Goal: Task Accomplishment & Management: Use online tool/utility

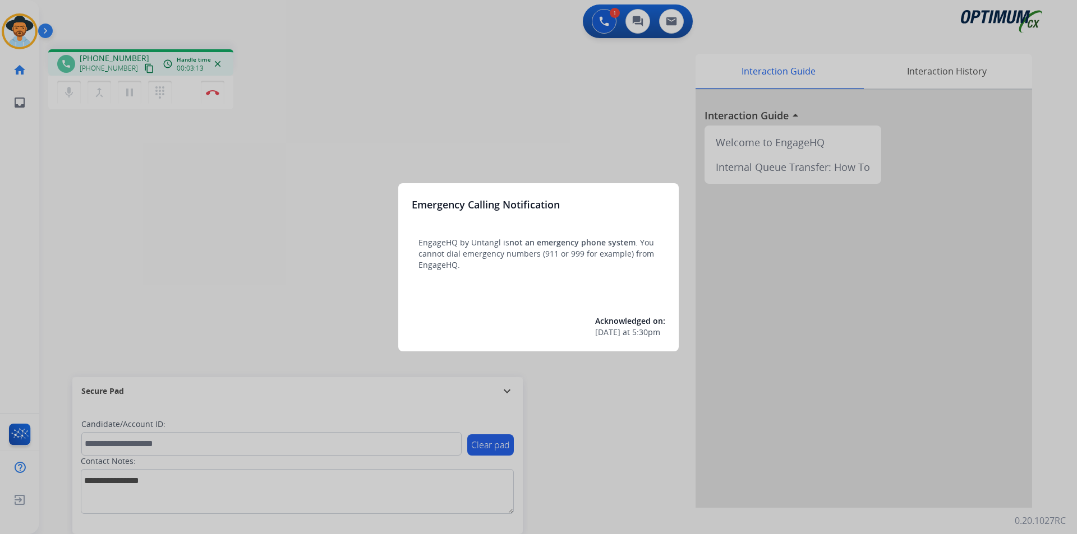
click at [395, 110] on div at bounding box center [538, 267] width 1077 height 534
click at [350, 39] on div at bounding box center [538, 267] width 1077 height 534
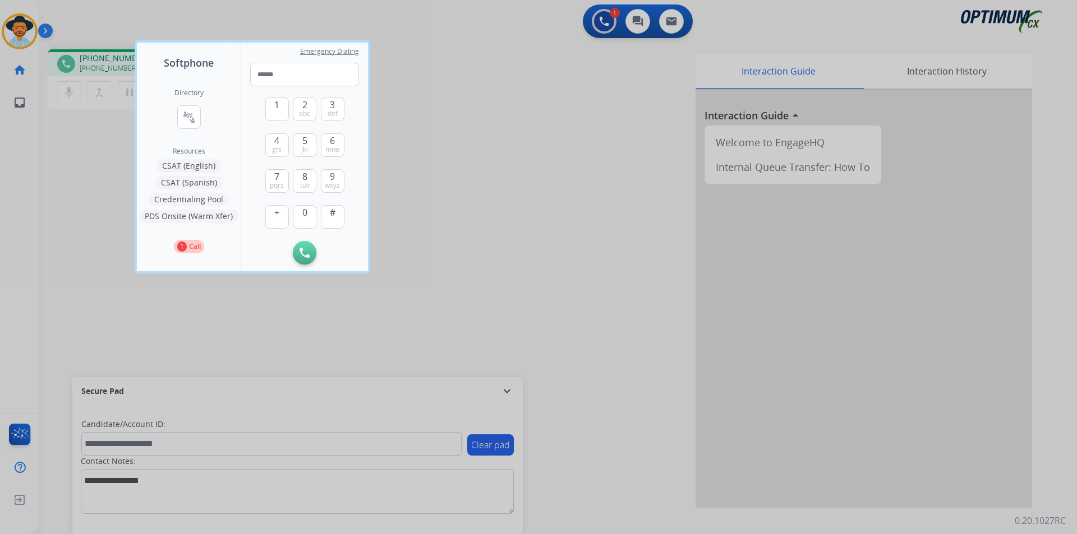
click at [439, 61] on div at bounding box center [538, 267] width 1077 height 534
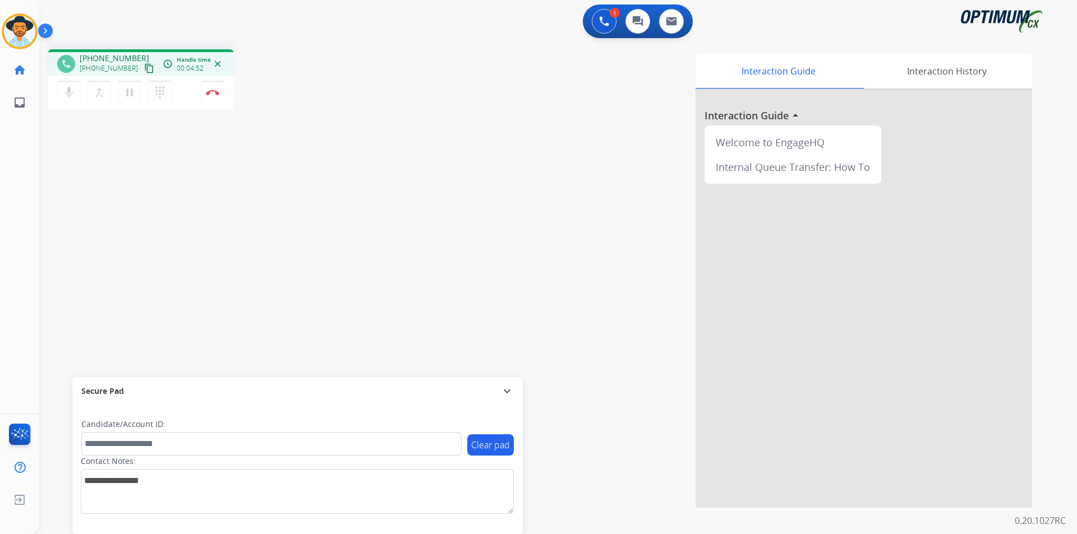
click at [362, 85] on div "phone +13076804422 +13076804422 content_copy access_time Call metrics Queue 03:…" at bounding box center [207, 80] width 319 height 63
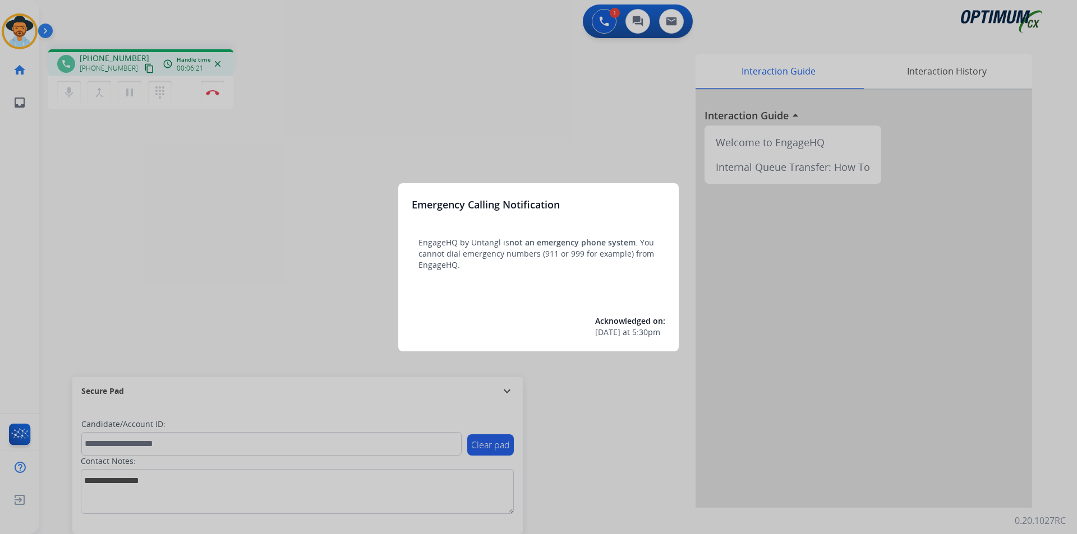
click at [15, 31] on div at bounding box center [538, 267] width 1077 height 534
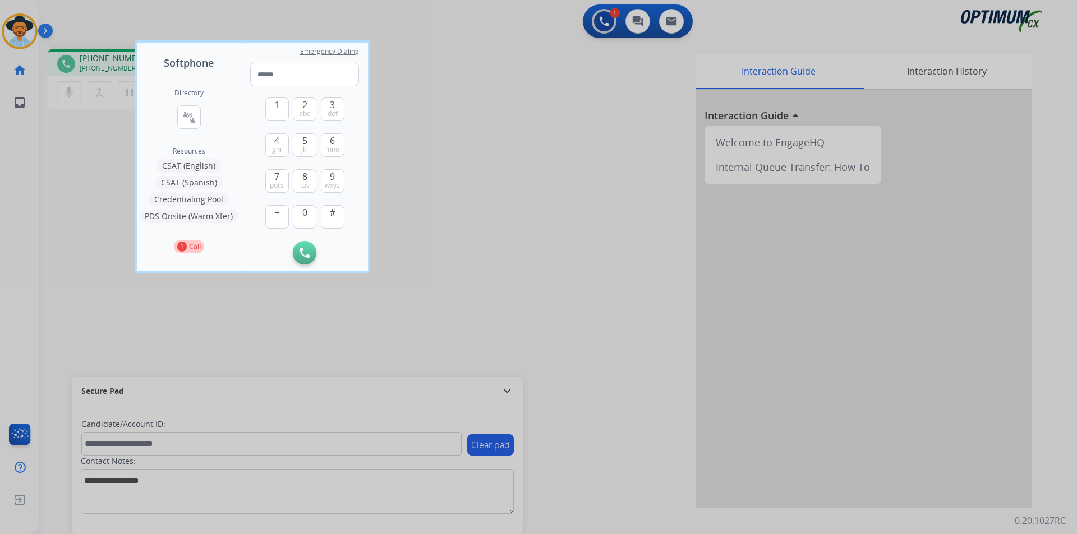
click at [15, 31] on div at bounding box center [538, 267] width 1077 height 534
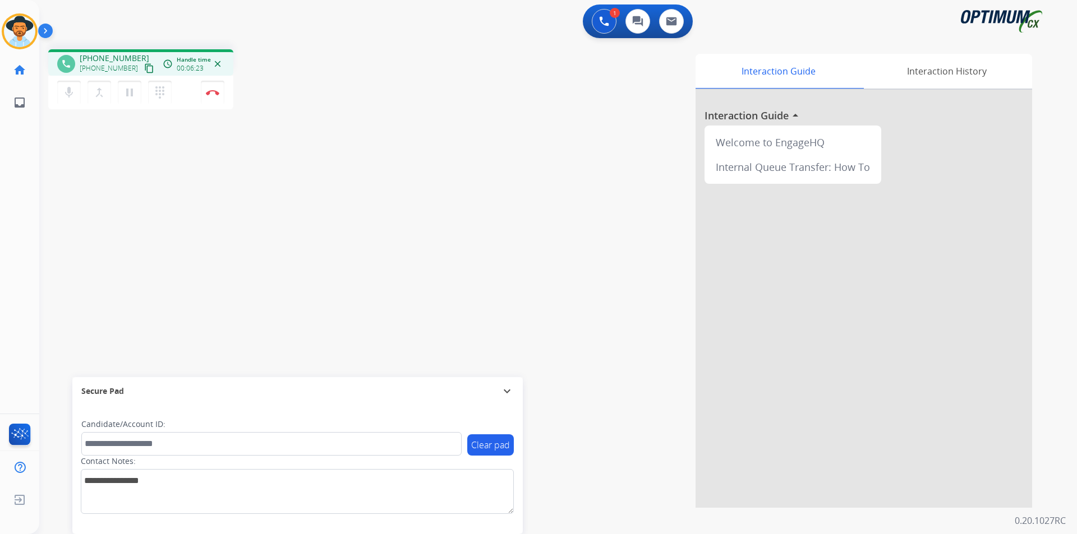
click at [15, 31] on img at bounding box center [19, 31] width 31 height 31
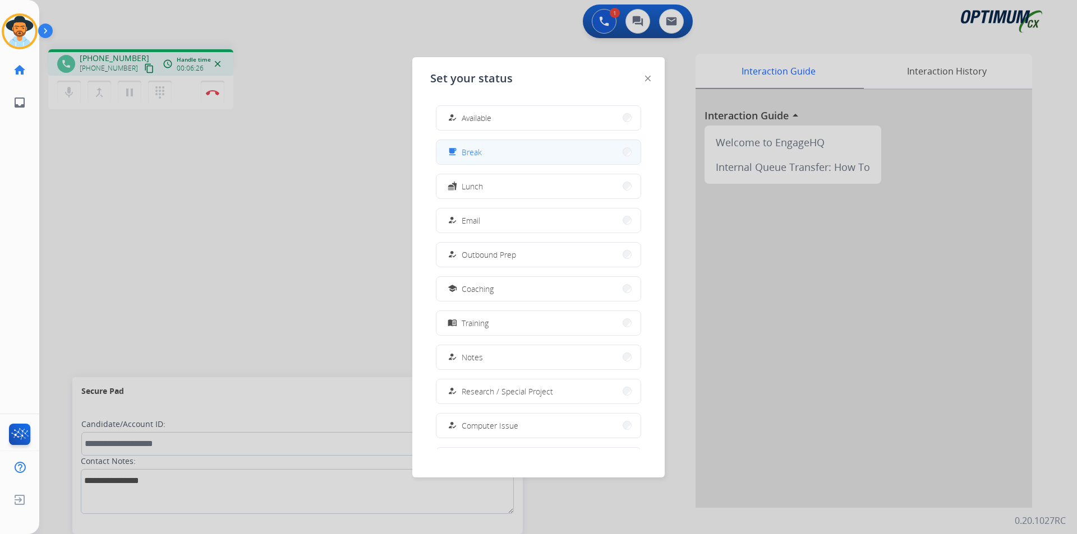
click at [527, 158] on button "free_breakfast Break" at bounding box center [538, 152] width 204 height 24
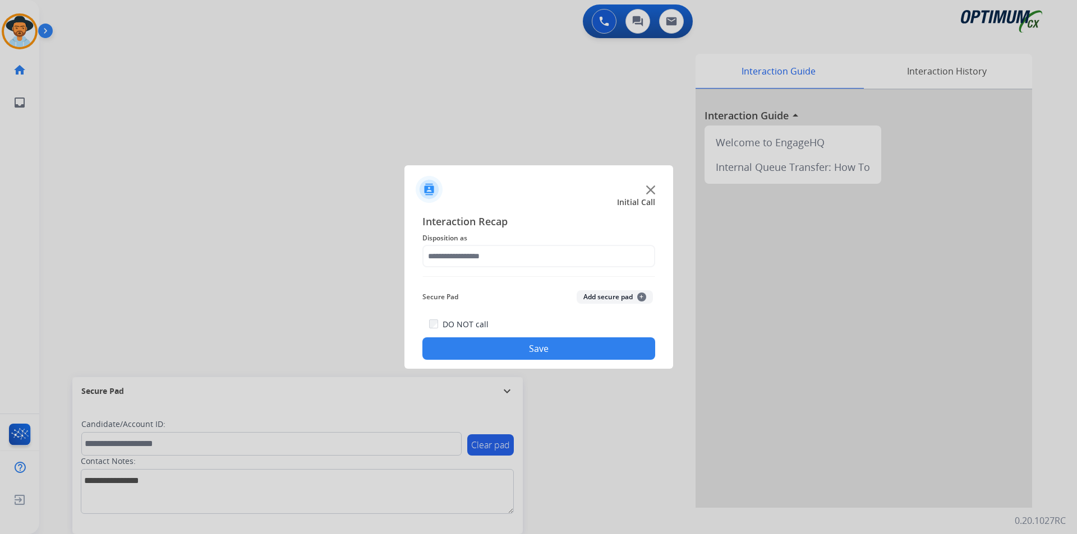
click at [141, 68] on div at bounding box center [538, 267] width 1077 height 534
click at [575, 257] on input "text" at bounding box center [538, 256] width 233 height 22
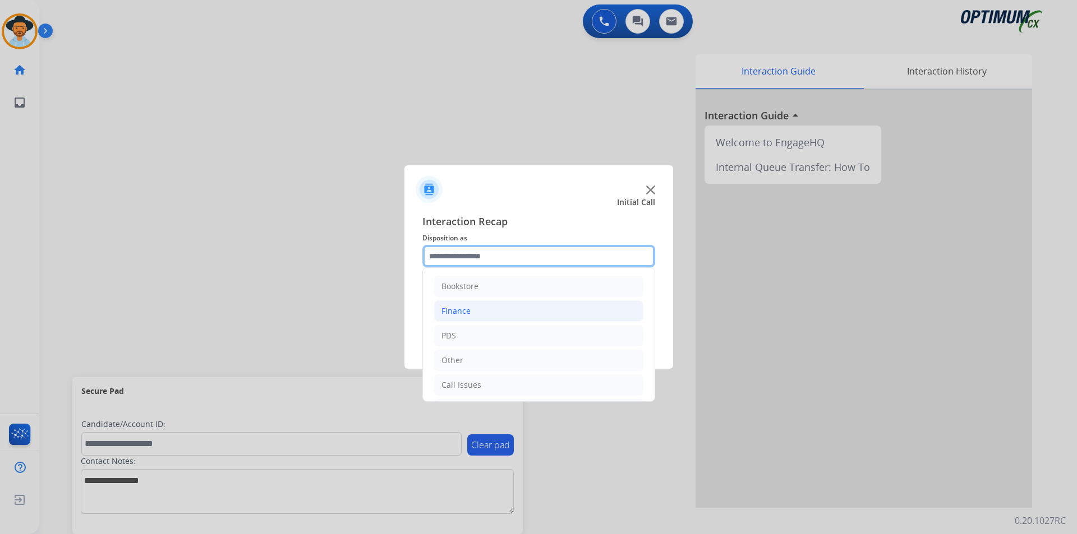
scroll to position [76, 0]
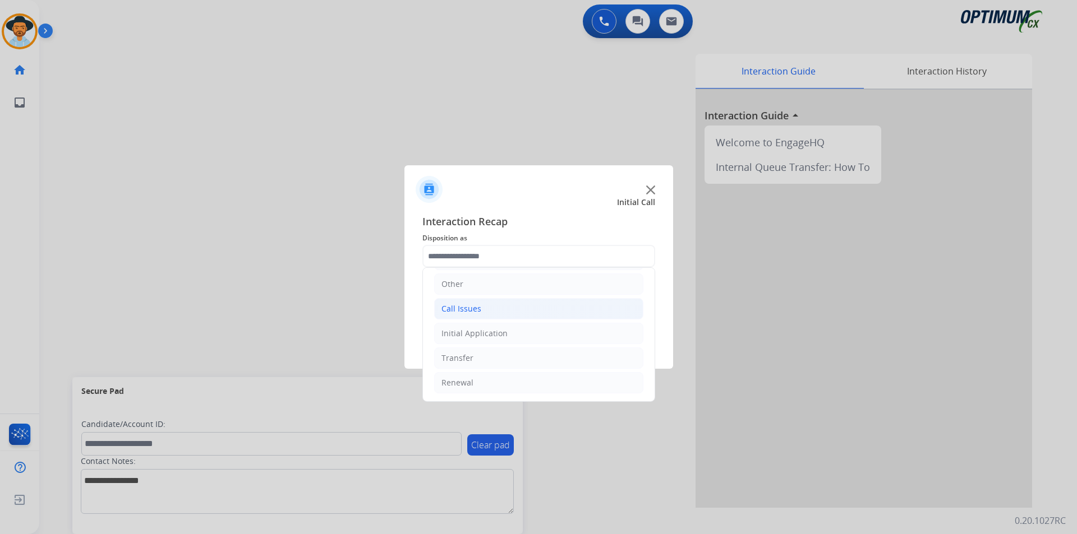
click at [471, 311] on div "Call Issues" at bounding box center [461, 308] width 40 height 11
click at [521, 385] on li "Dropped Call" at bounding box center [549, 382] width 187 height 21
type input "**********"
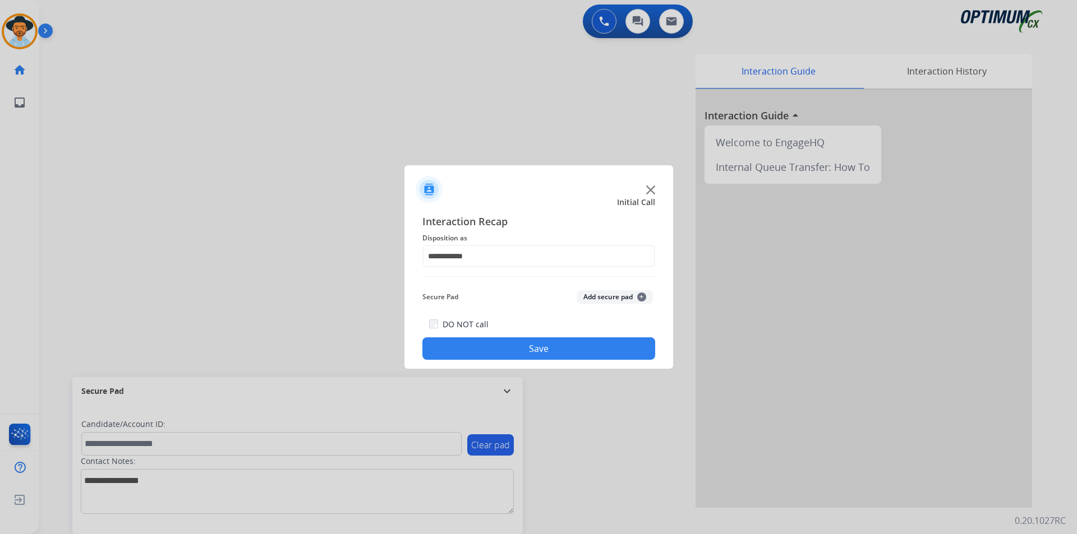
click at [493, 353] on button "Save" at bounding box center [538, 349] width 233 height 22
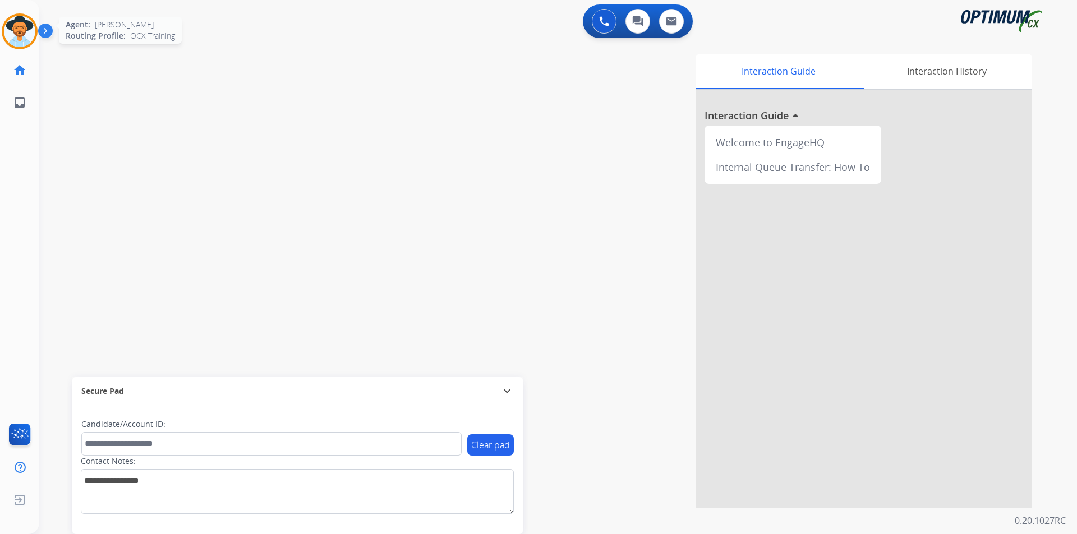
click at [12, 36] on img at bounding box center [19, 31] width 31 height 31
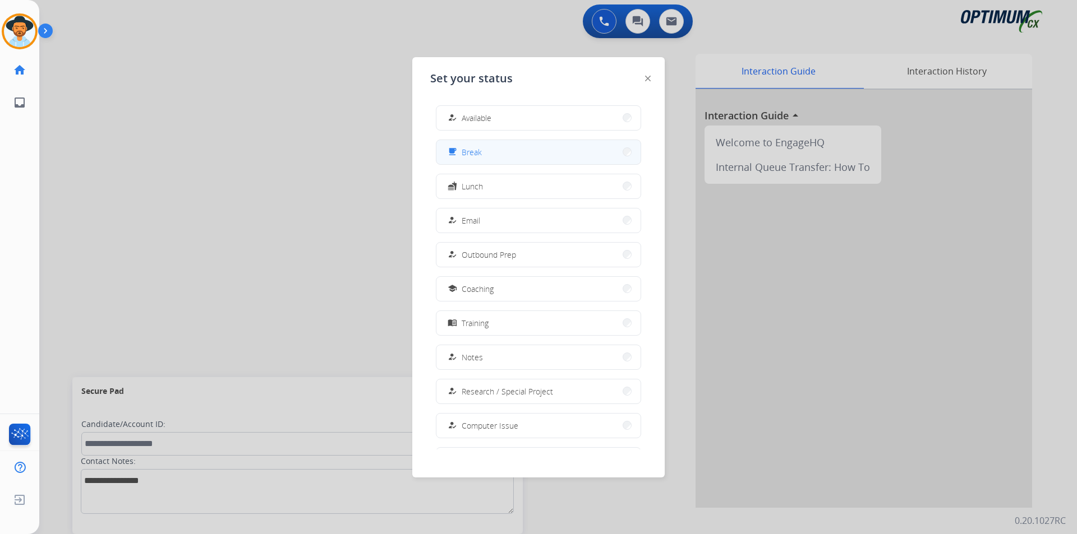
click at [467, 153] on span "Break" at bounding box center [471, 152] width 20 height 12
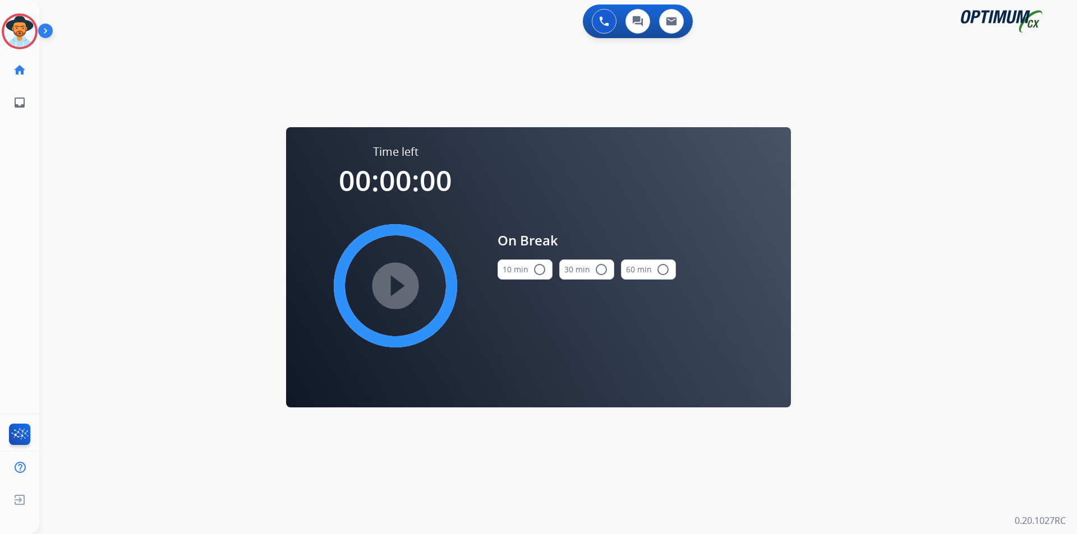
click at [540, 273] on mat-icon "radio_button_unchecked" at bounding box center [539, 269] width 13 height 13
click at [402, 291] on mat-icon "play_circle_filled" at bounding box center [395, 285] width 13 height 13
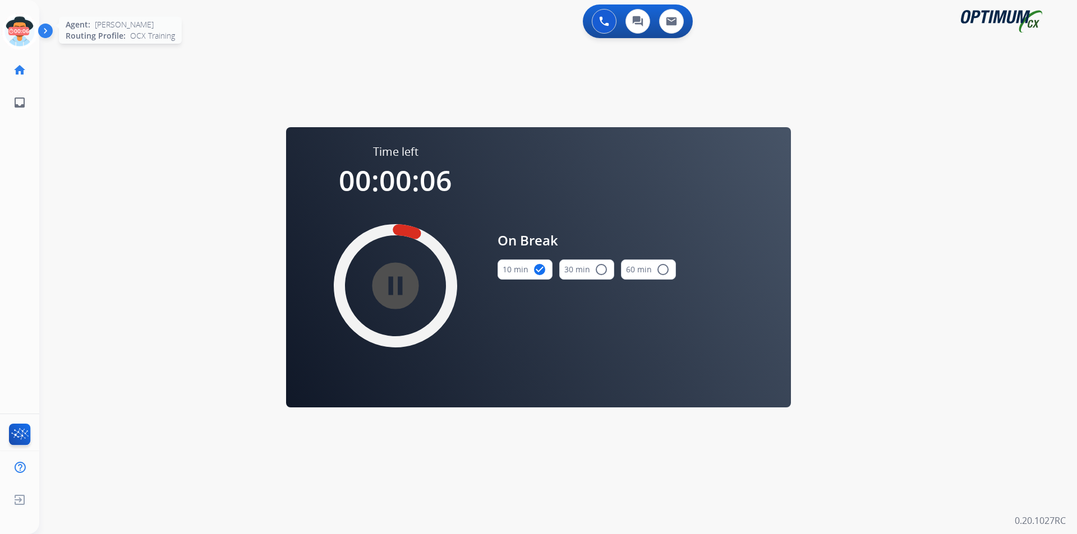
click at [24, 29] on icon at bounding box center [20, 31] width 36 height 36
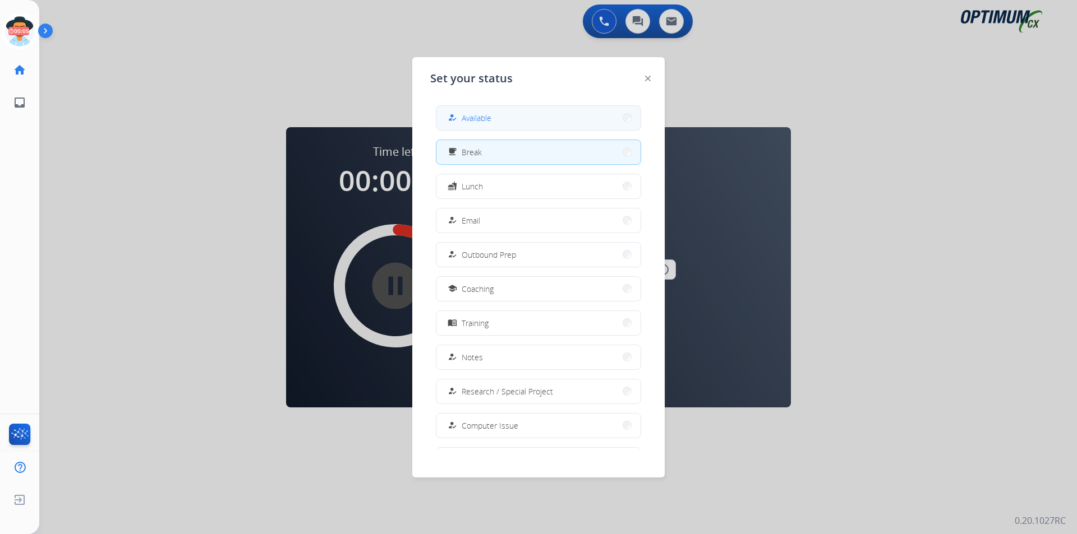
click at [528, 122] on button "how_to_reg Available" at bounding box center [538, 118] width 204 height 24
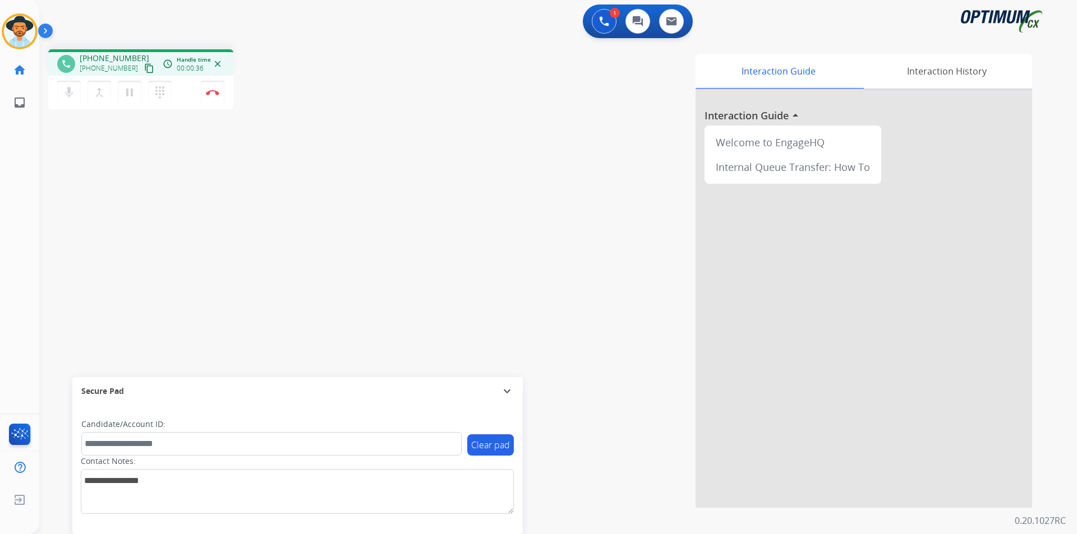
click at [407, 100] on div "Interaction Guide Interaction History Interaction Guide arrow_drop_up Welcome t…" at bounding box center [701, 281] width 661 height 454
click at [118, 61] on span "[PHONE_NUMBER]" at bounding box center [115, 58] width 70 height 11
copy span "19318023949"
click at [132, 91] on mat-icon "pause" at bounding box center [129, 92] width 13 height 13
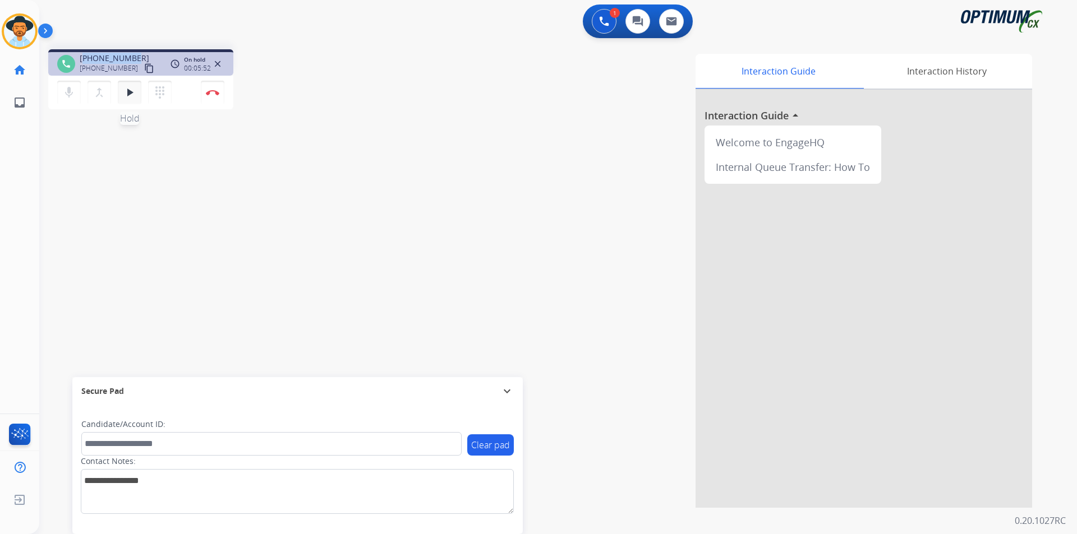
click at [131, 87] on mat-icon "play_arrow" at bounding box center [129, 92] width 13 height 13
click at [469, 87] on div "Interaction Guide Interaction History Interaction Guide arrow_drop_up Welcome t…" at bounding box center [701, 281] width 661 height 454
click at [216, 95] on img at bounding box center [212, 93] width 13 height 6
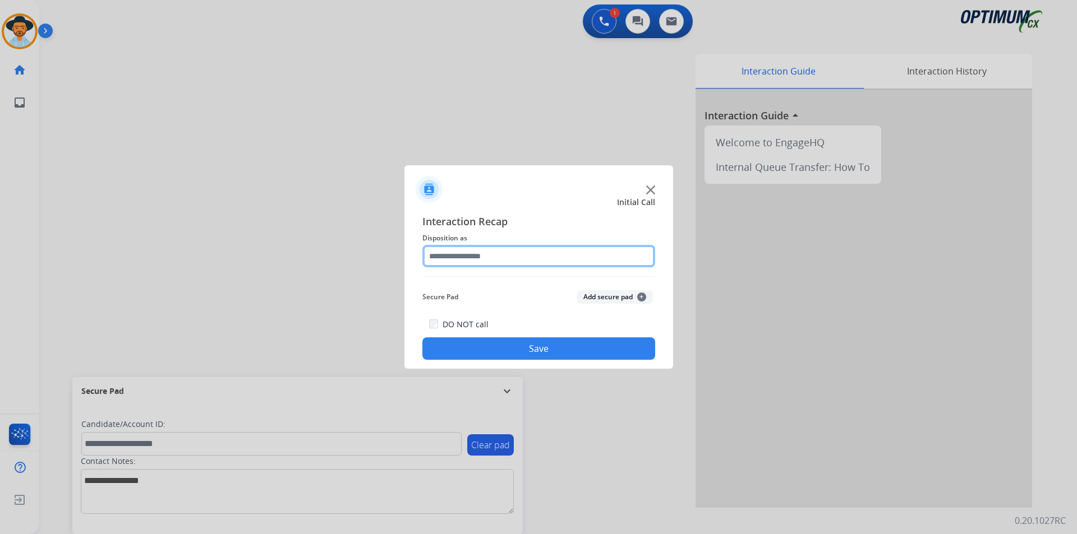
click at [521, 252] on input "text" at bounding box center [538, 256] width 233 height 22
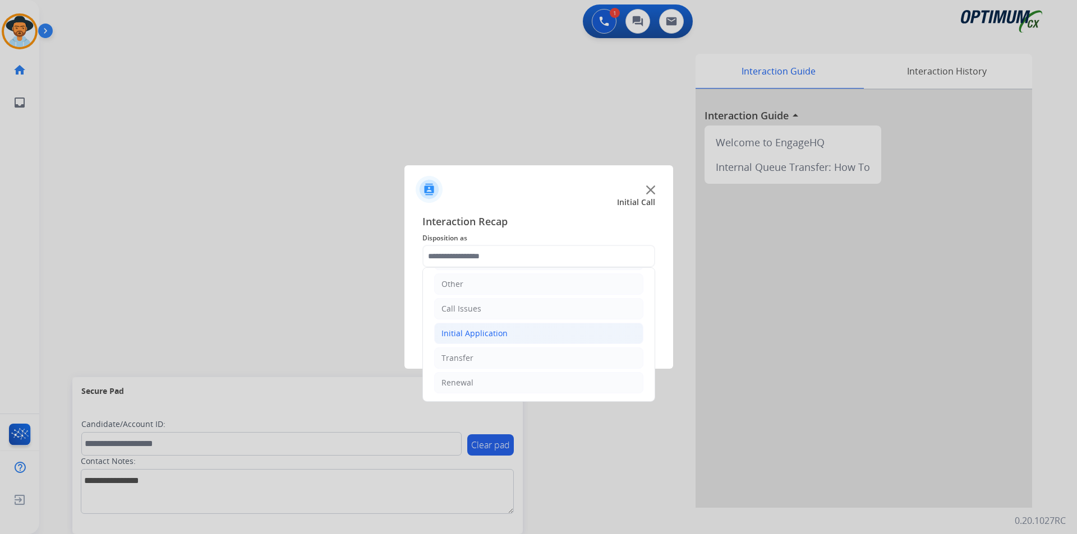
click at [494, 329] on div "Initial Application" at bounding box center [474, 333] width 66 height 11
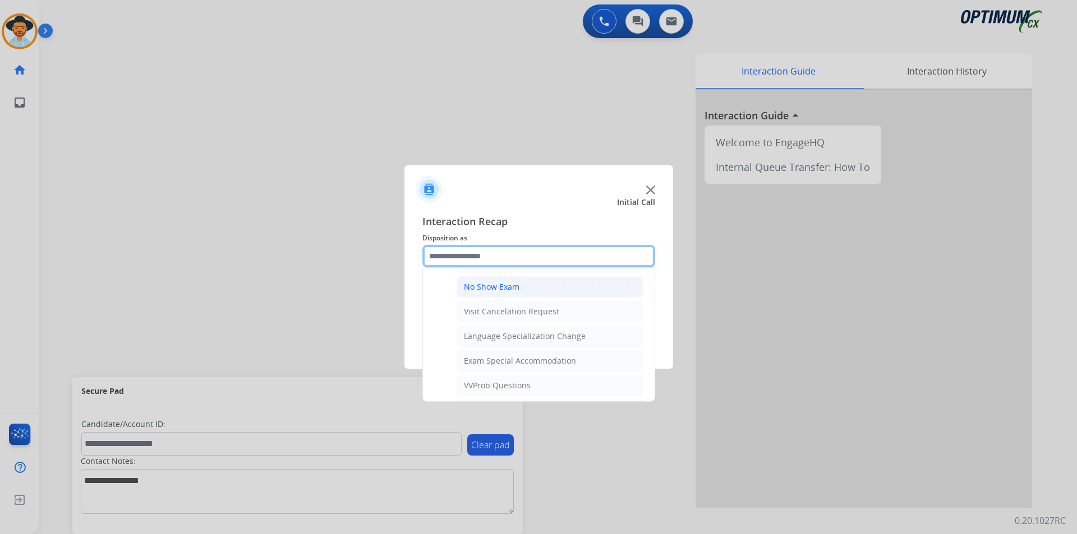
scroll to position [597, 0]
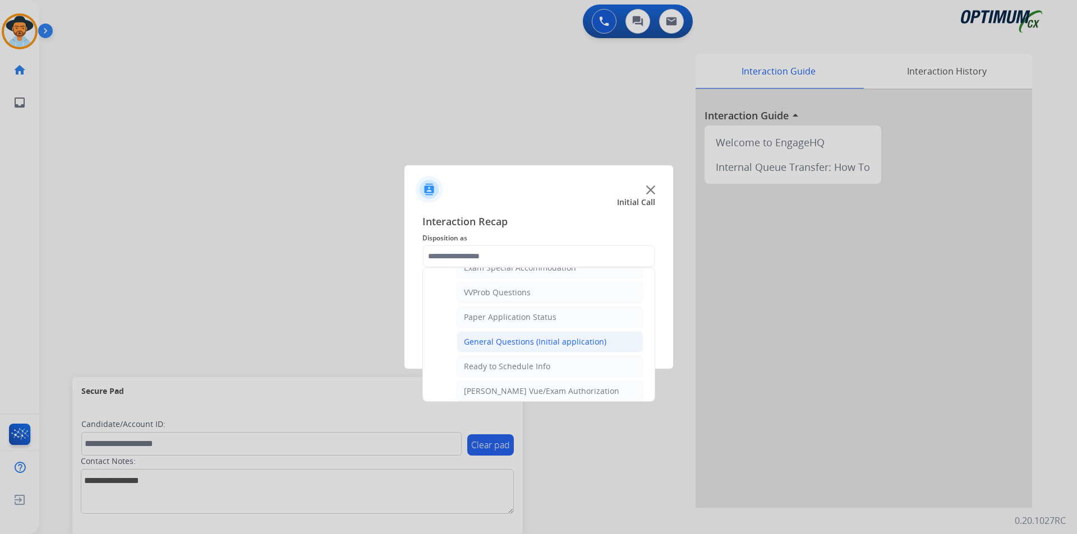
click at [469, 348] on div "General Questions (Initial application)" at bounding box center [535, 341] width 142 height 11
type input "**********"
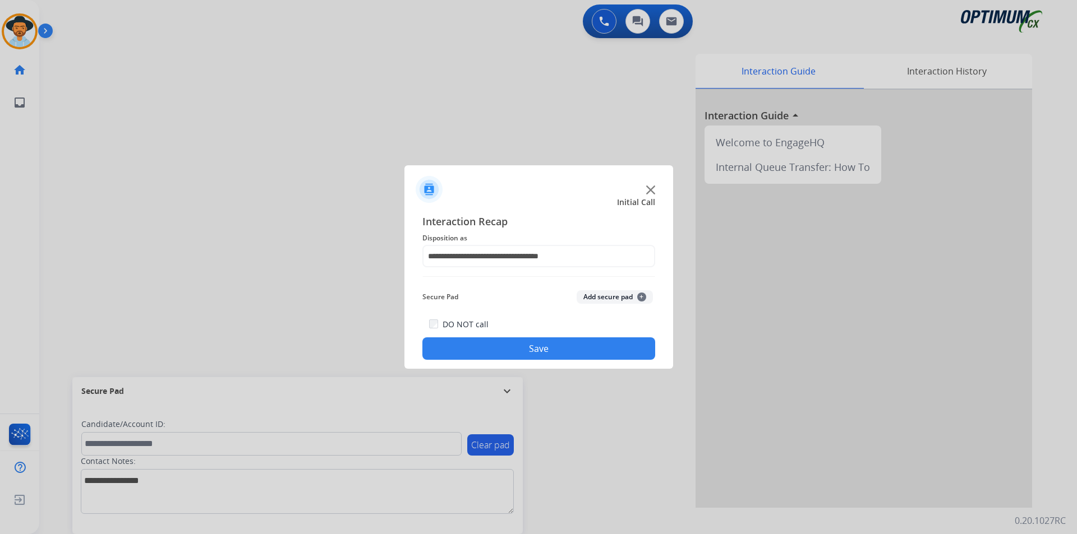
click at [463, 350] on button "Save" at bounding box center [538, 349] width 233 height 22
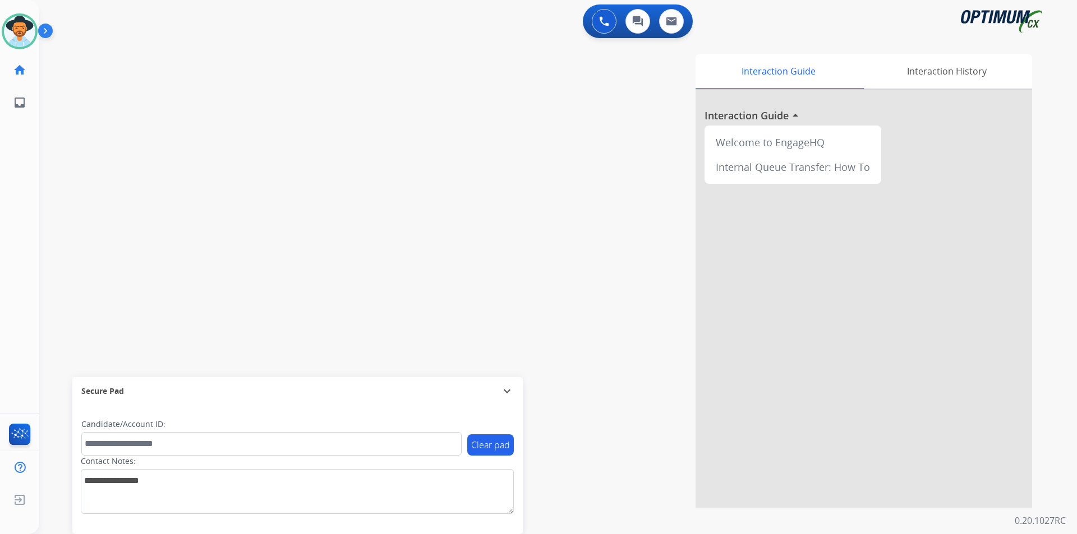
click at [147, 40] on div "0 Voice Interactions 0 Chat Interactions 0 Email Interactions" at bounding box center [551, 22] width 997 height 36
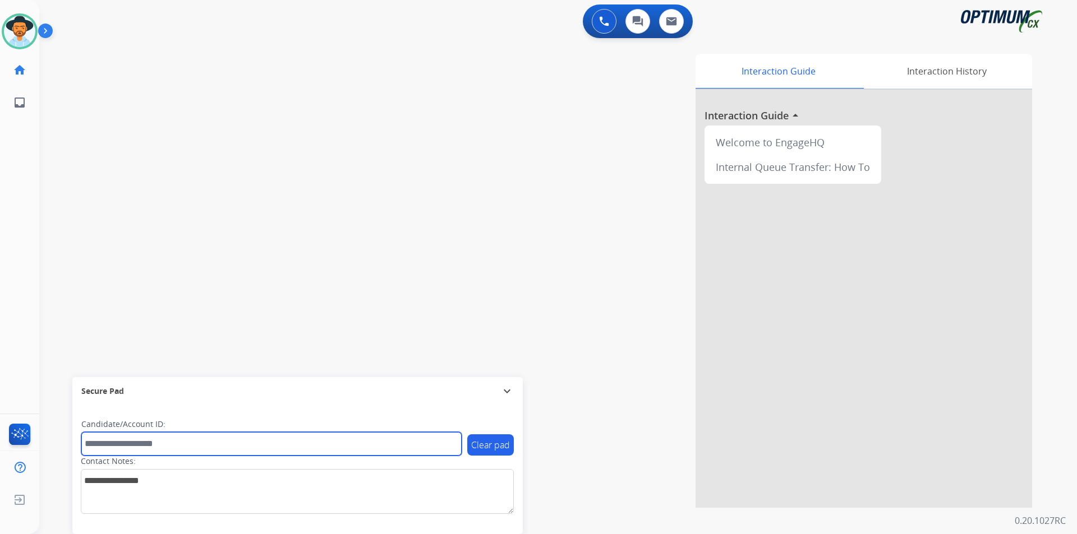
click at [453, 442] on input "text" at bounding box center [271, 444] width 380 height 24
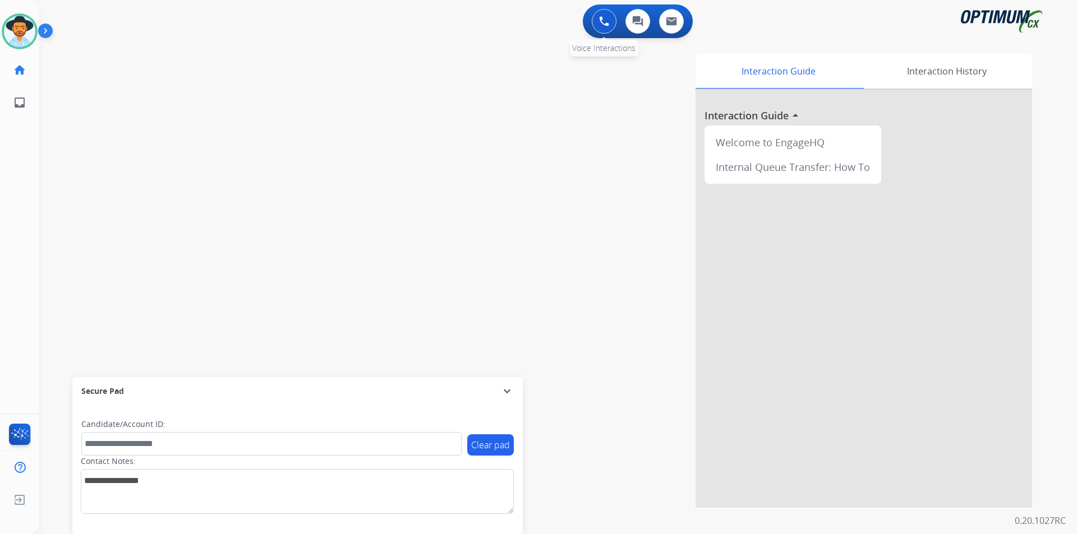
click at [593, 21] on button at bounding box center [604, 21] width 25 height 25
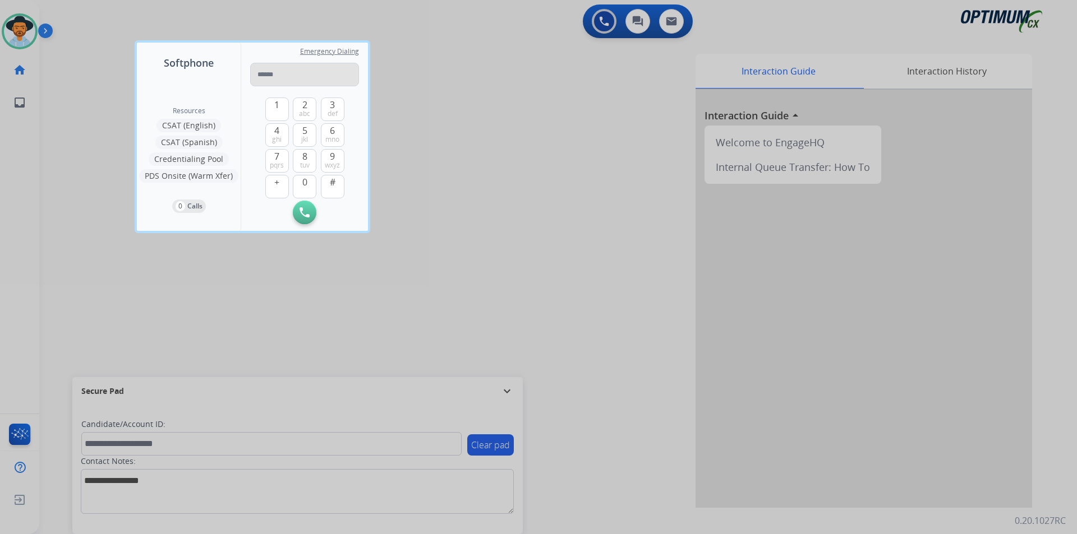
click at [320, 74] on input "tel" at bounding box center [304, 75] width 109 height 24
type input "**********"
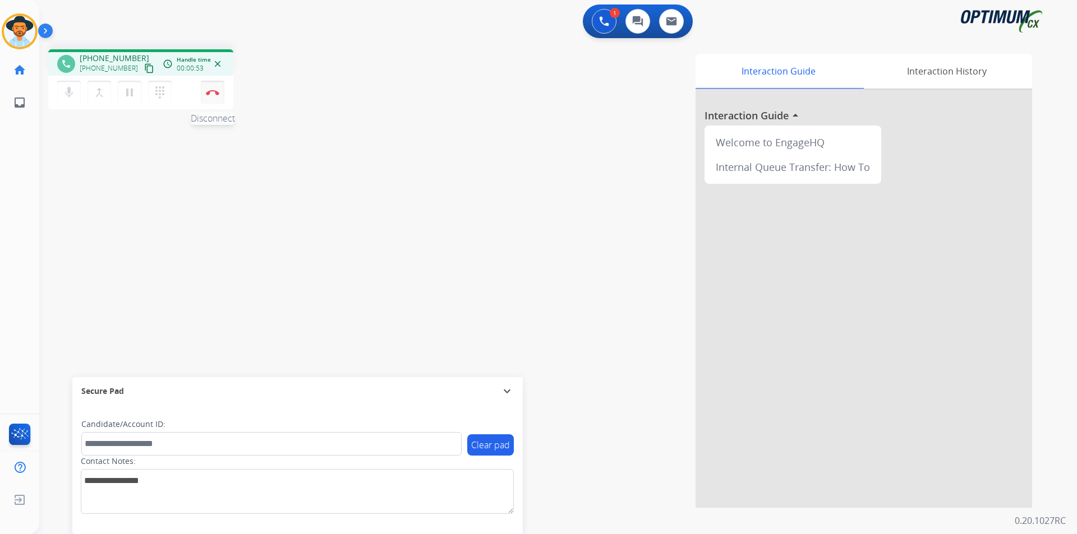
click at [213, 96] on button "Disconnect" at bounding box center [213, 93] width 24 height 24
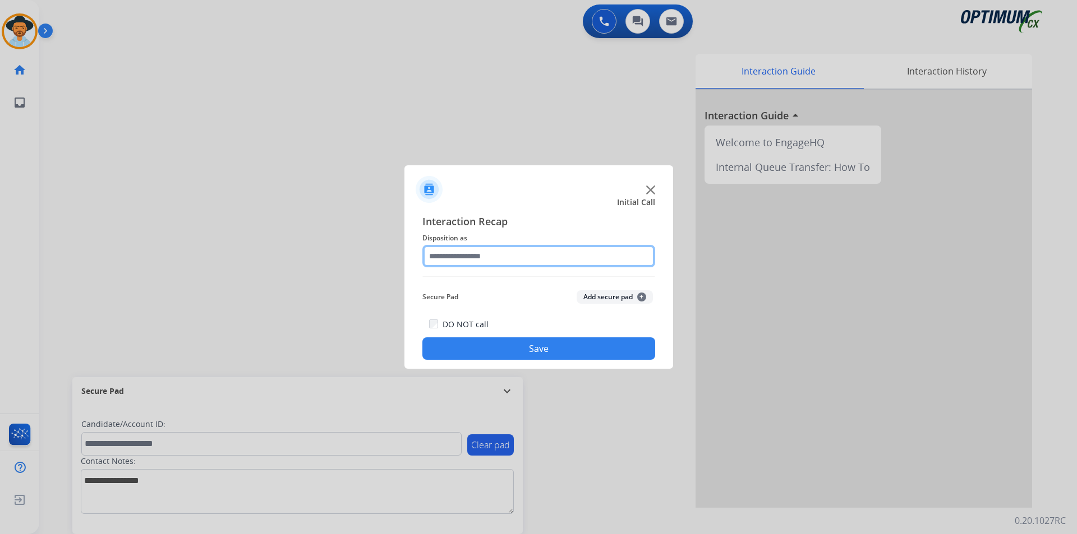
click at [580, 264] on input "text" at bounding box center [538, 256] width 233 height 22
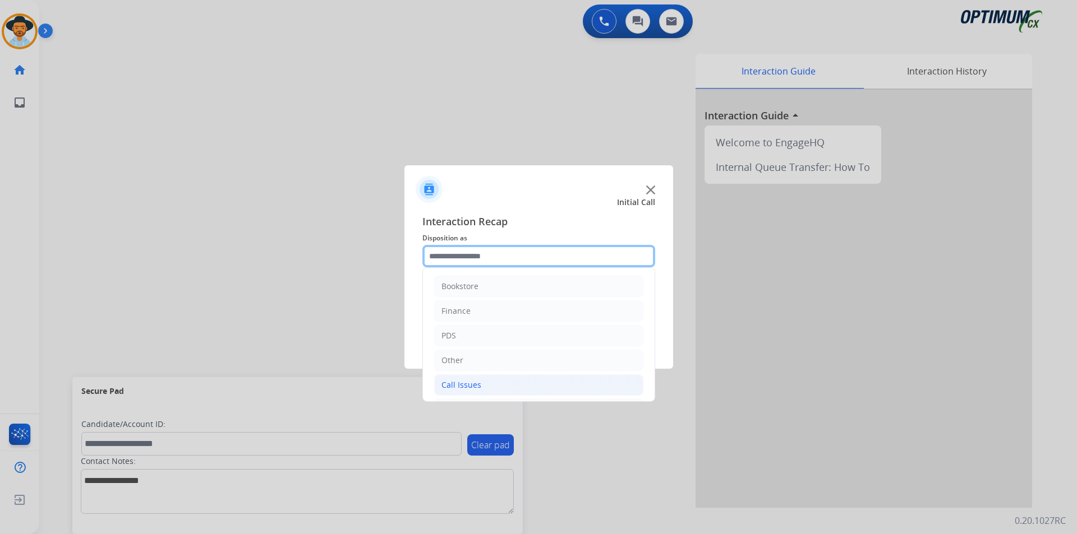
scroll to position [76, 0]
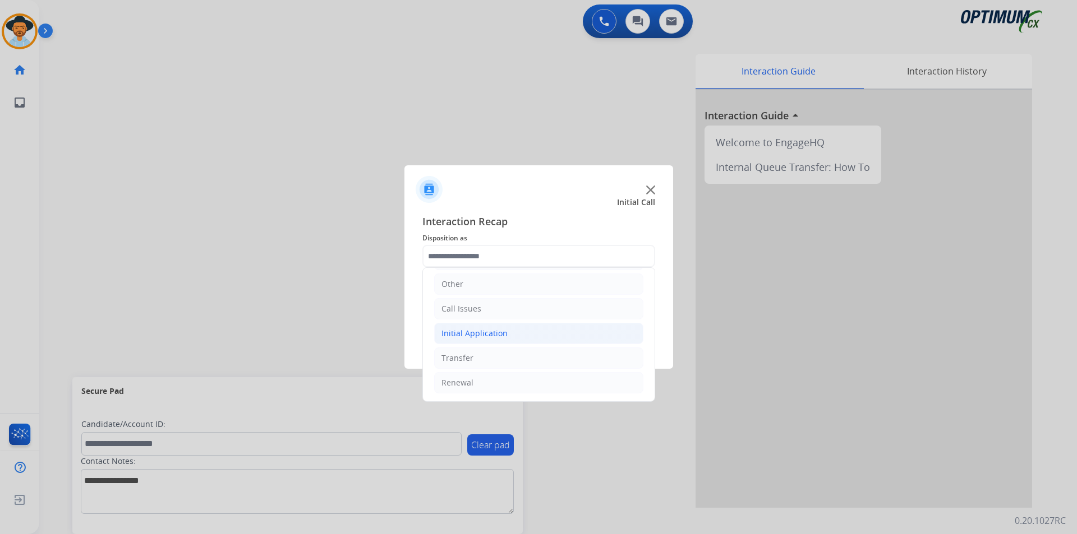
click at [534, 333] on li "Initial Application" at bounding box center [538, 333] width 209 height 21
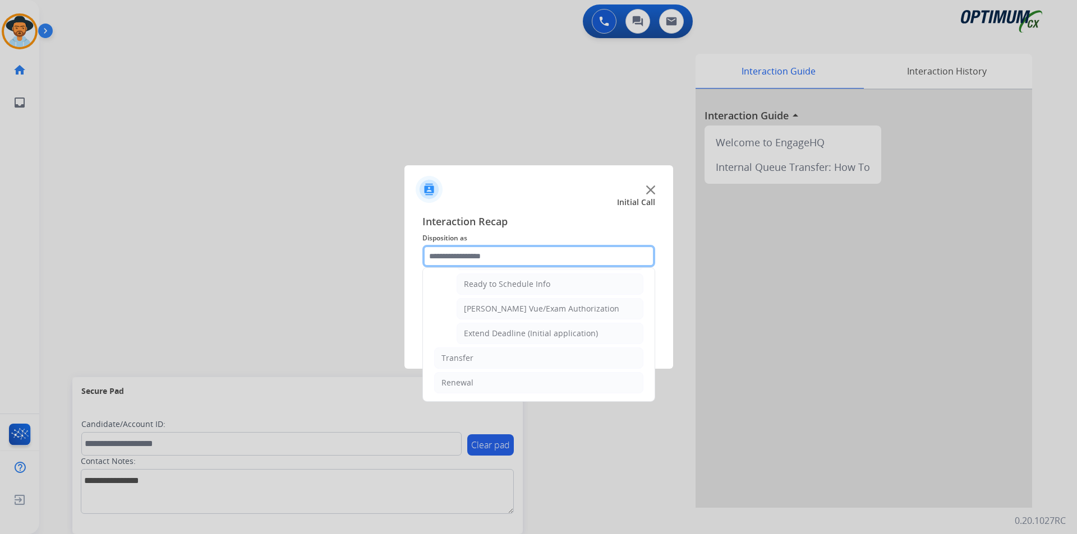
scroll to position [597, 0]
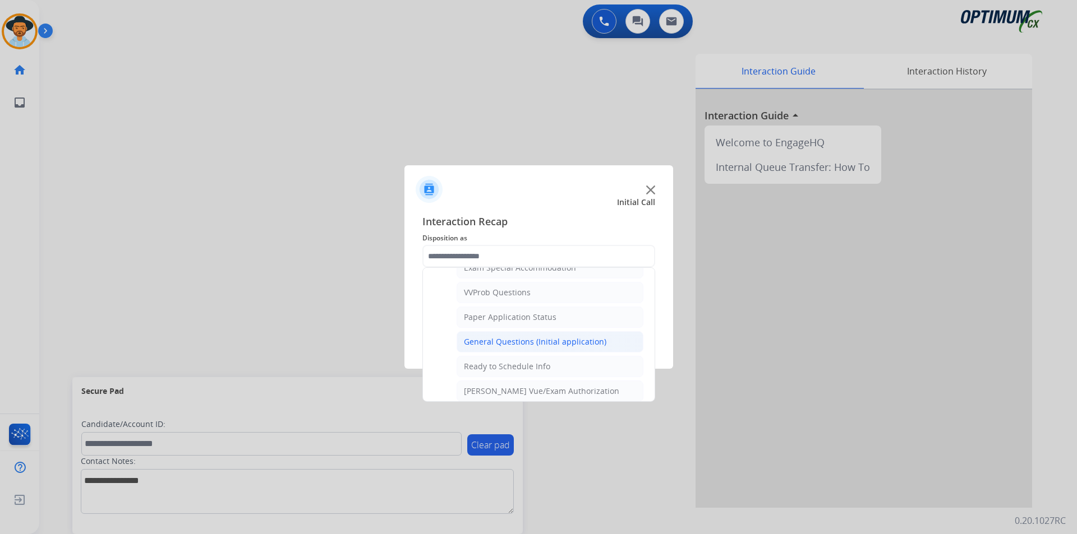
click at [519, 348] on div "General Questions (Initial application)" at bounding box center [535, 341] width 142 height 11
type input "**********"
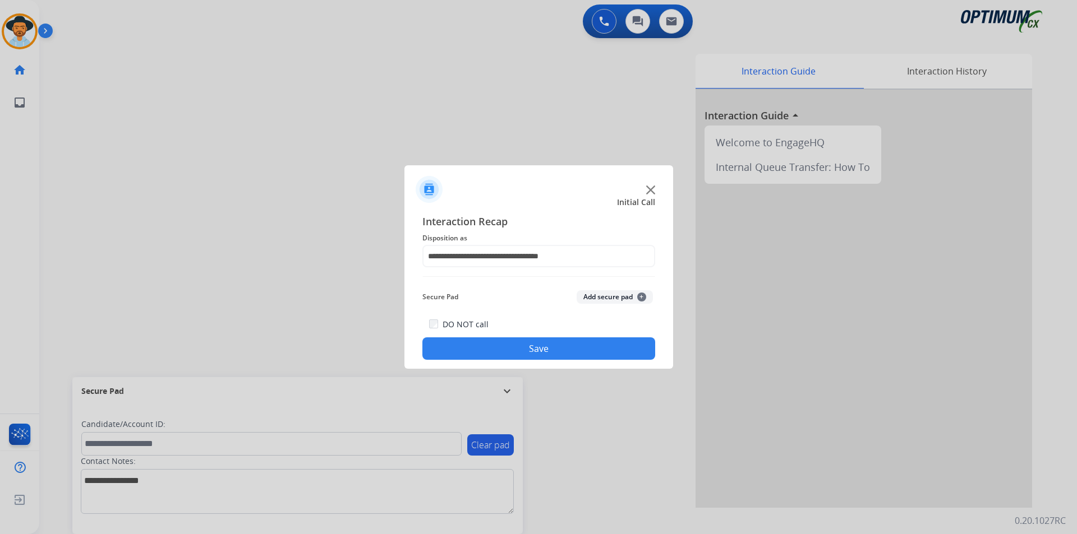
click at [504, 348] on button "Save" at bounding box center [538, 349] width 233 height 22
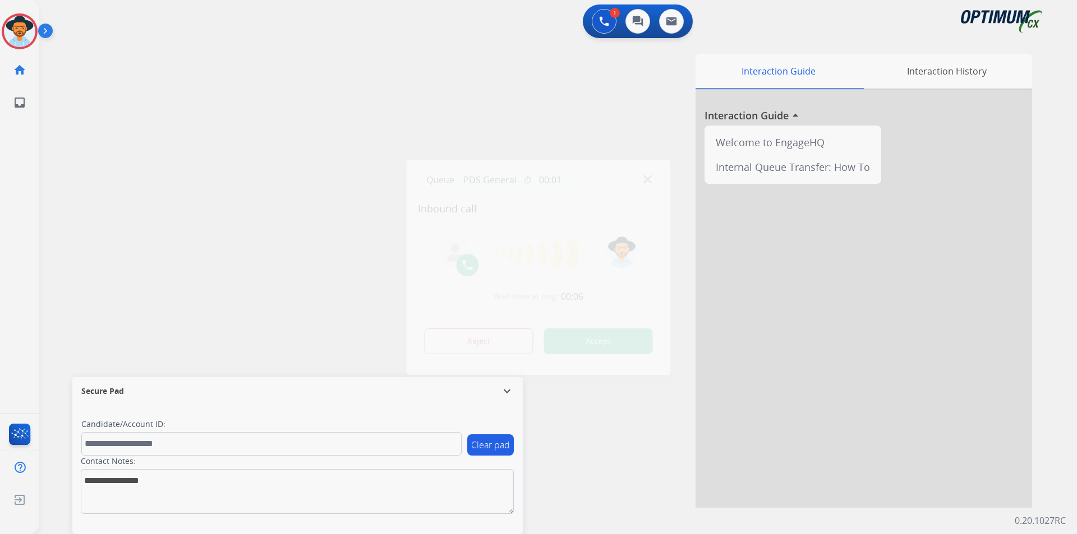
click at [454, 113] on div at bounding box center [538, 267] width 1077 height 534
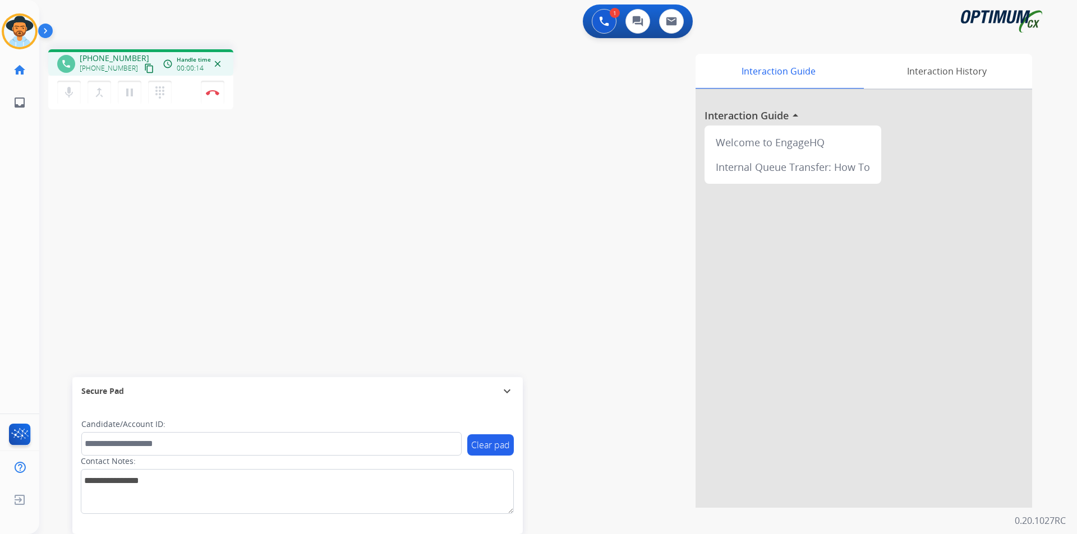
click at [99, 54] on span "[PHONE_NUMBER]" at bounding box center [115, 58] width 70 height 11
copy span "17405093679"
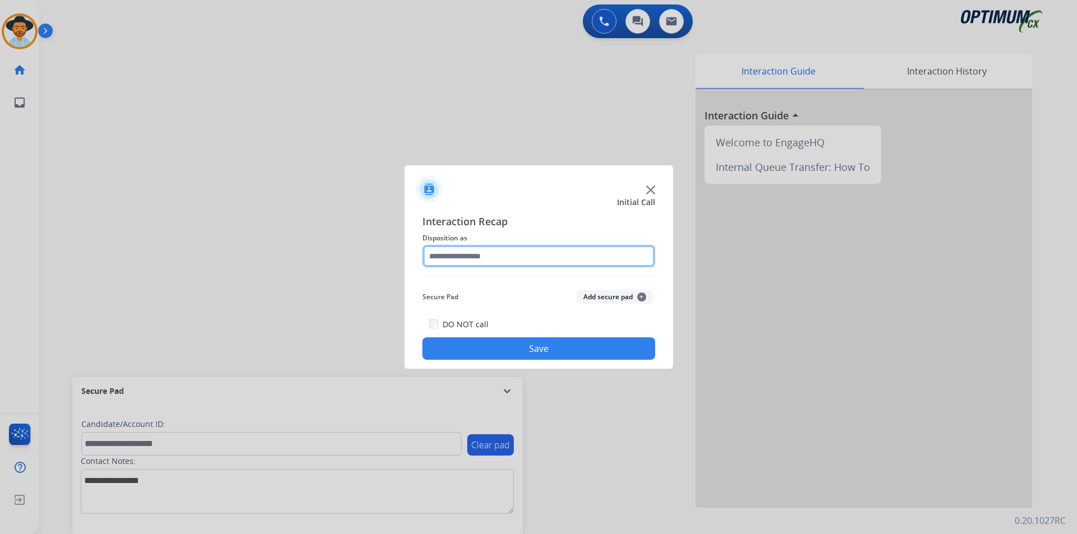
click at [593, 256] on input "text" at bounding box center [538, 256] width 233 height 22
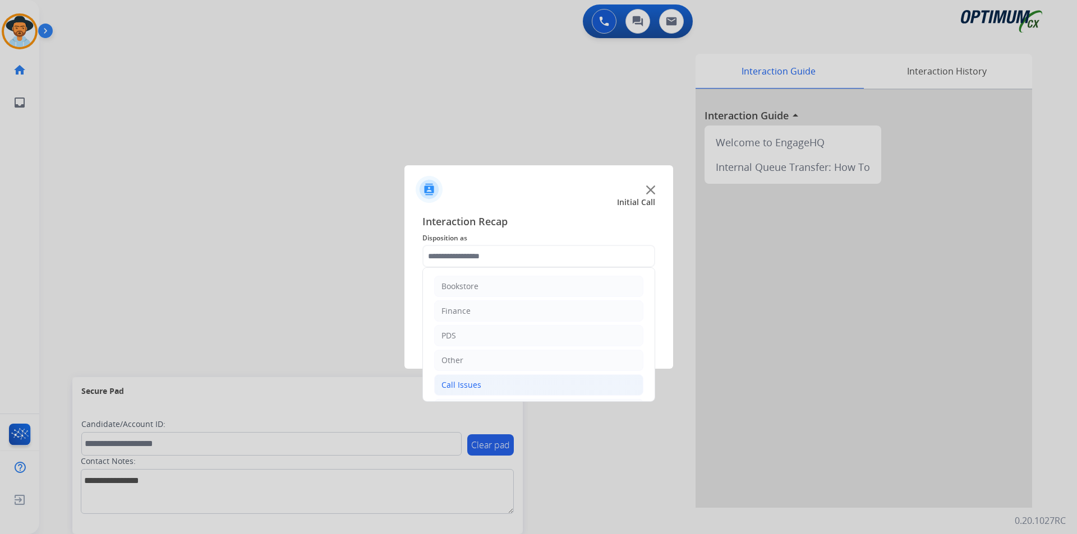
click at [506, 392] on li "Call Issues" at bounding box center [538, 385] width 209 height 21
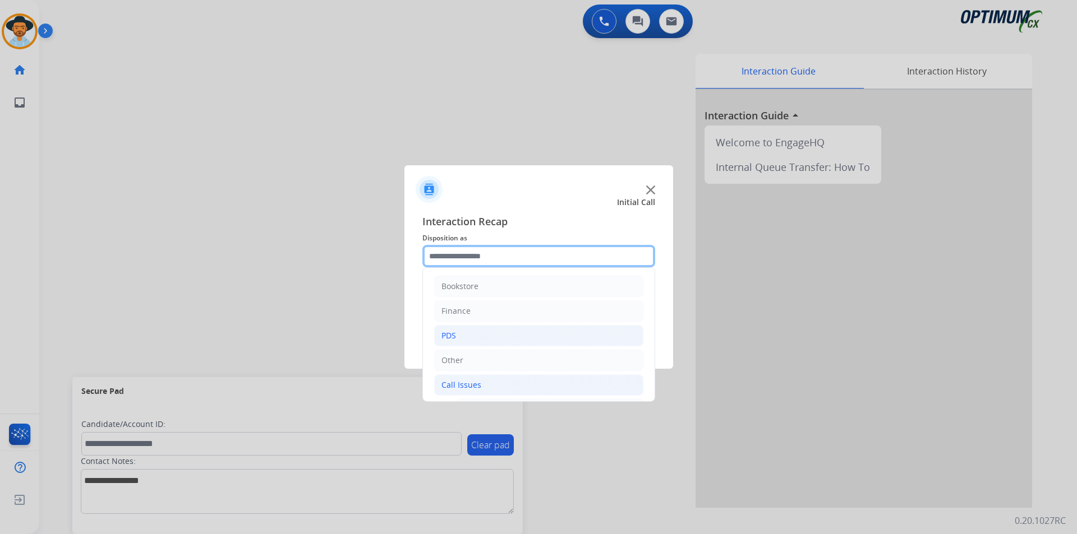
scroll to position [187, 0]
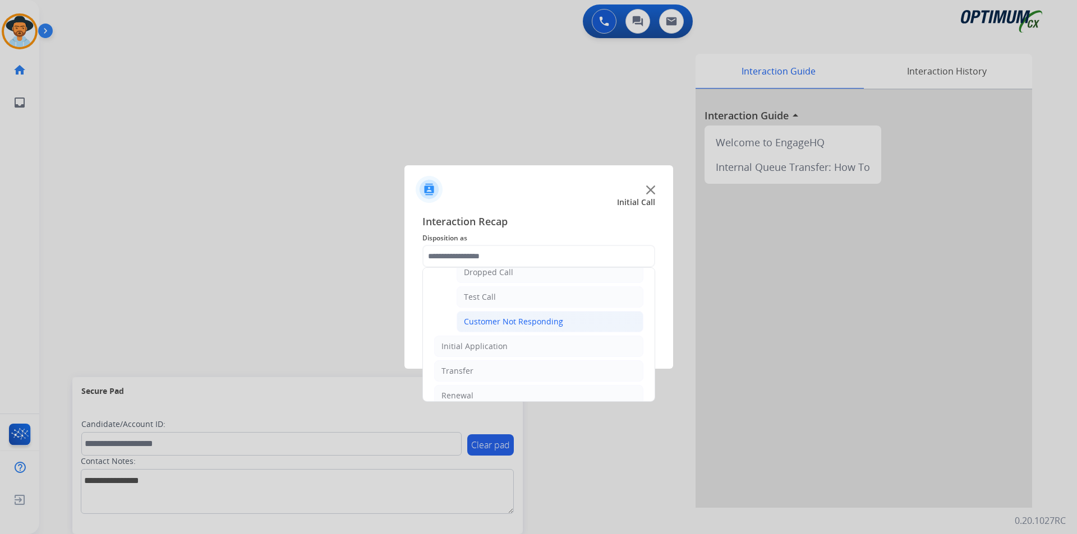
click at [541, 324] on div "Customer Not Responding" at bounding box center [513, 321] width 99 height 11
type input "**********"
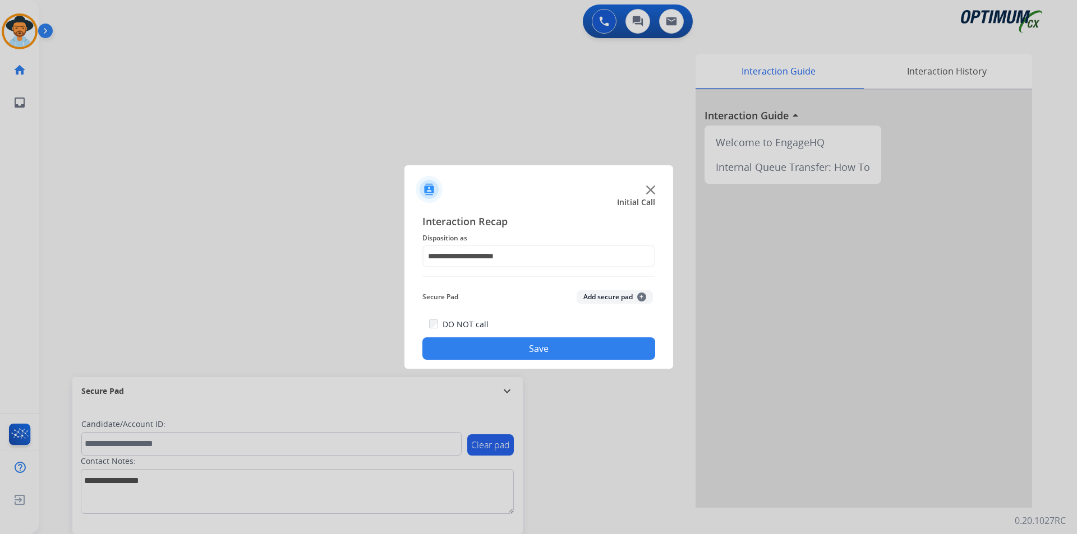
click at [509, 348] on button "Save" at bounding box center [538, 349] width 233 height 22
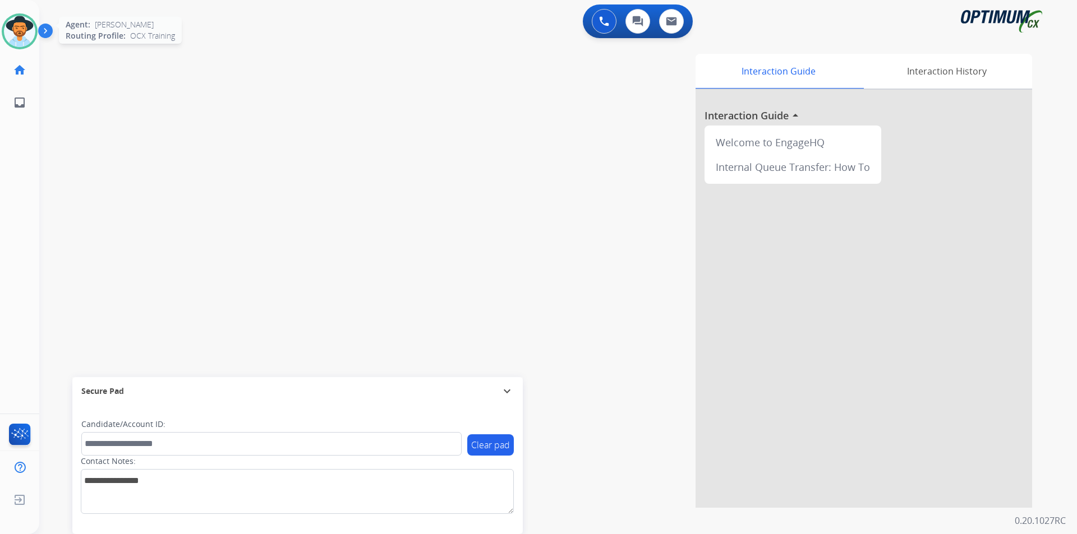
click at [23, 36] on img at bounding box center [19, 31] width 31 height 31
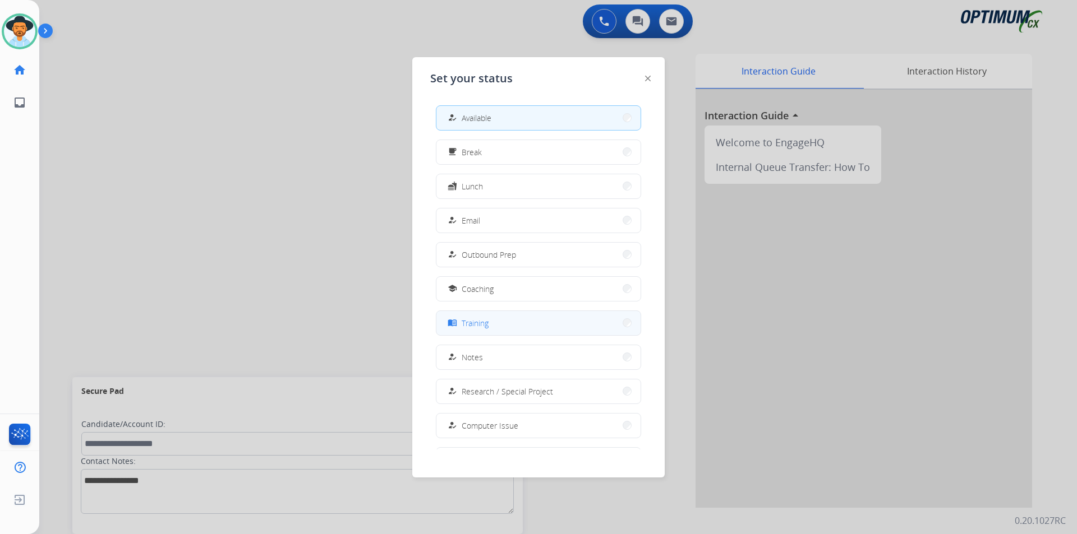
scroll to position [106, 0]
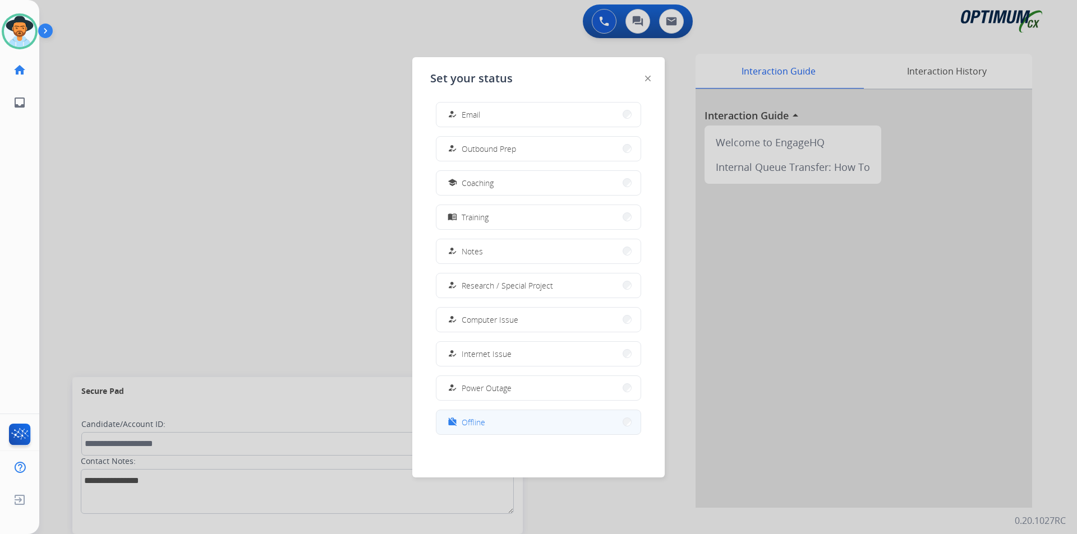
click at [458, 427] on div "work_off" at bounding box center [453, 422] width 16 height 13
